Goal: Information Seeking & Learning: Learn about a topic

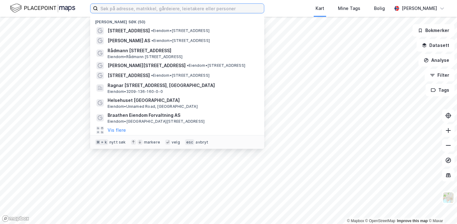
click at [173, 12] on input at bounding box center [181, 8] width 166 height 9
paste input "[STREET_ADDRESS]"
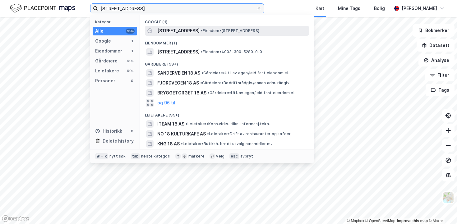
type input "[STREET_ADDRESS]"
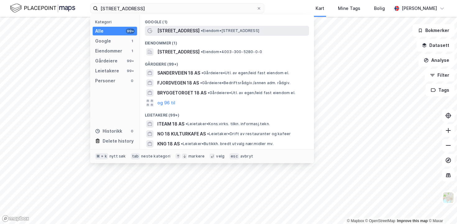
click at [165, 31] on span "[STREET_ADDRESS]" at bounding box center [178, 30] width 42 height 7
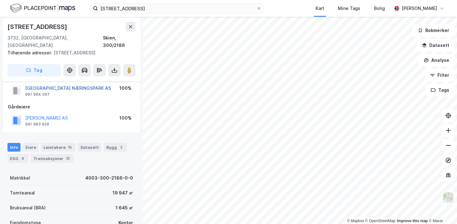
scroll to position [17, 0]
click at [58, 142] on div "Leietakere 15" at bounding box center [58, 146] width 35 height 9
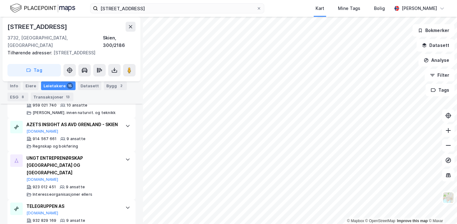
scroll to position [316, 0]
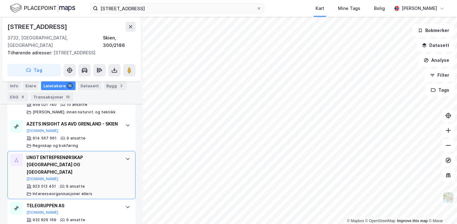
click at [63, 156] on div "UNGT ENTREPRENØRSKAP [GEOGRAPHIC_DATA] OG [GEOGRAPHIC_DATA]" at bounding box center [72, 165] width 93 height 22
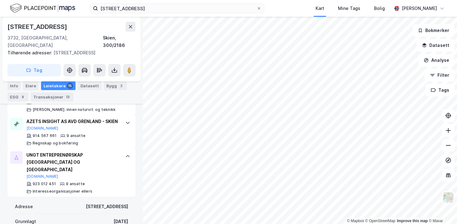
scroll to position [255, 0]
